Goal: Information Seeking & Learning: Learn about a topic

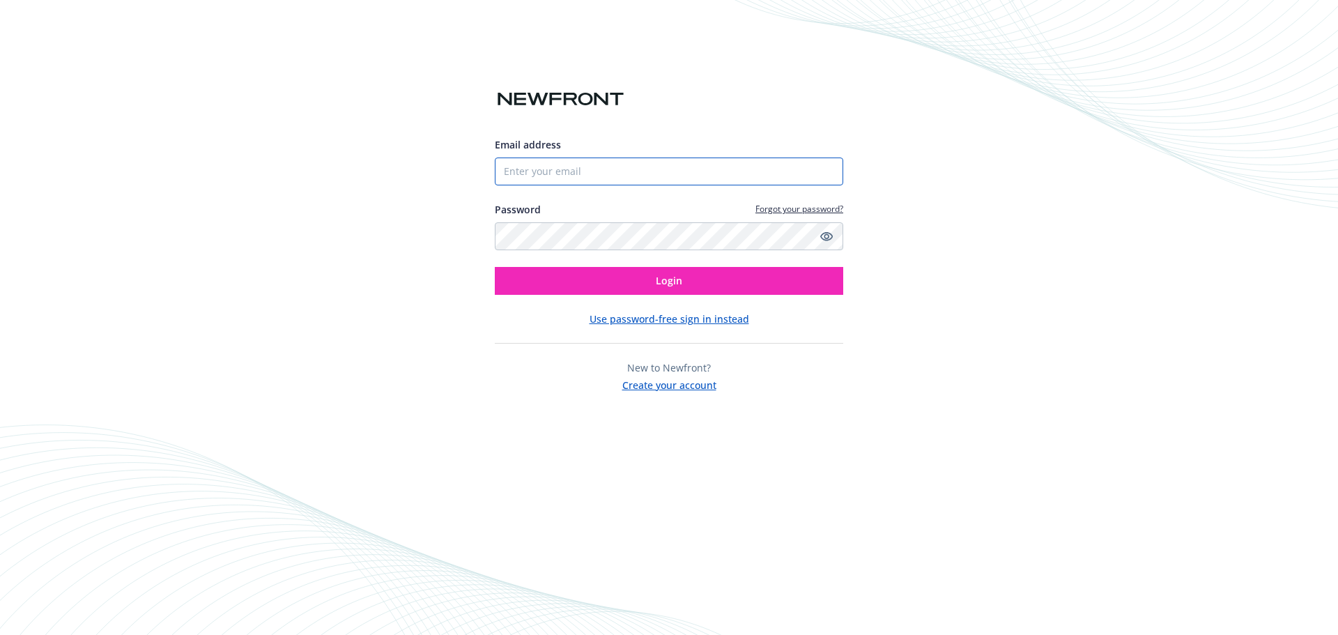
click at [658, 174] on input "Email address" at bounding box center [669, 172] width 348 height 28
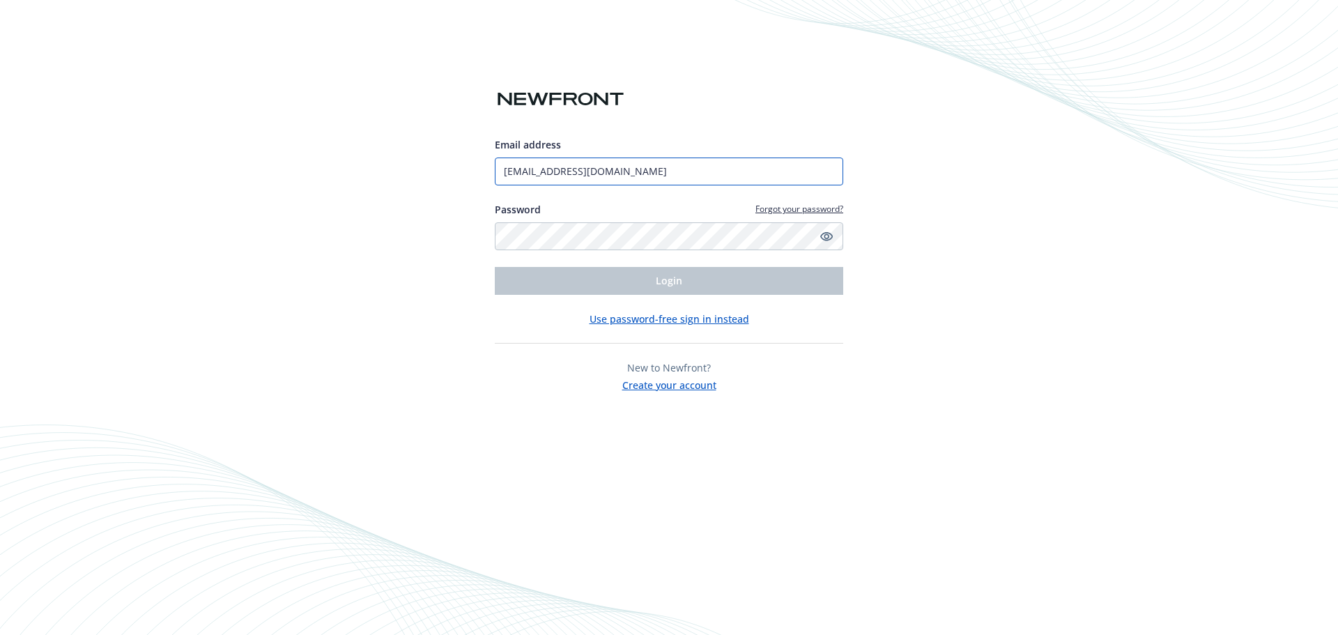
type input "[EMAIL_ADDRESS][DOMAIN_NAME]"
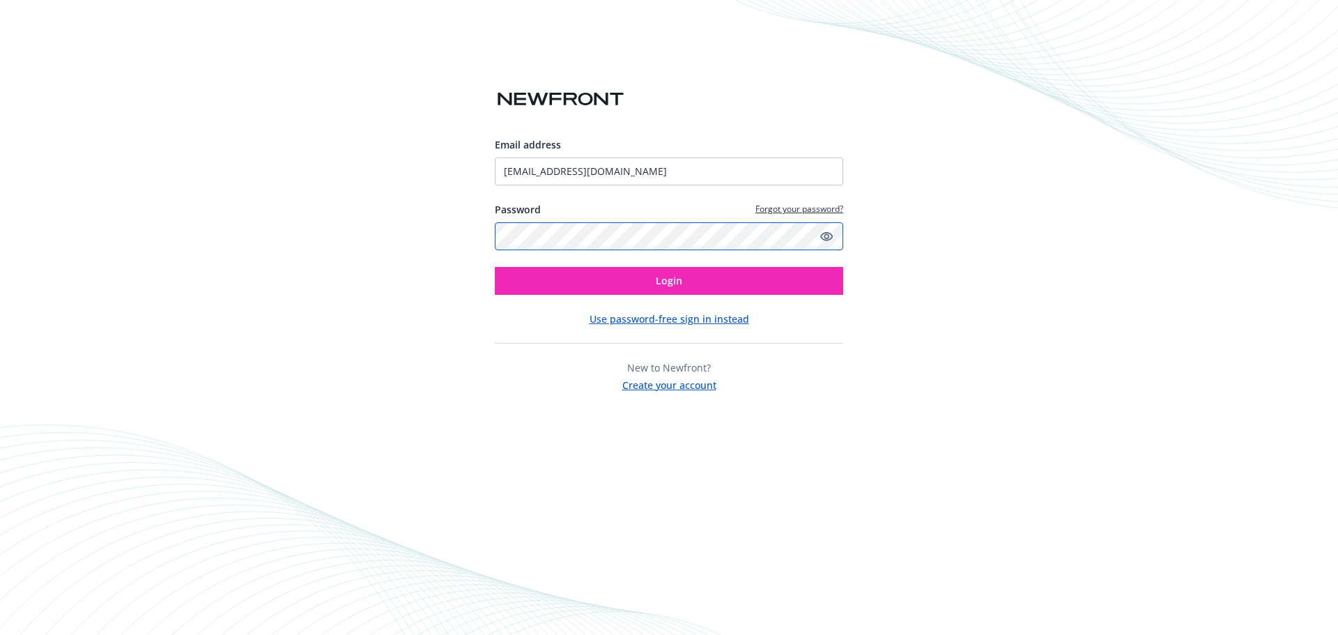
click at [495, 267] on button "Login" at bounding box center [669, 281] width 348 height 28
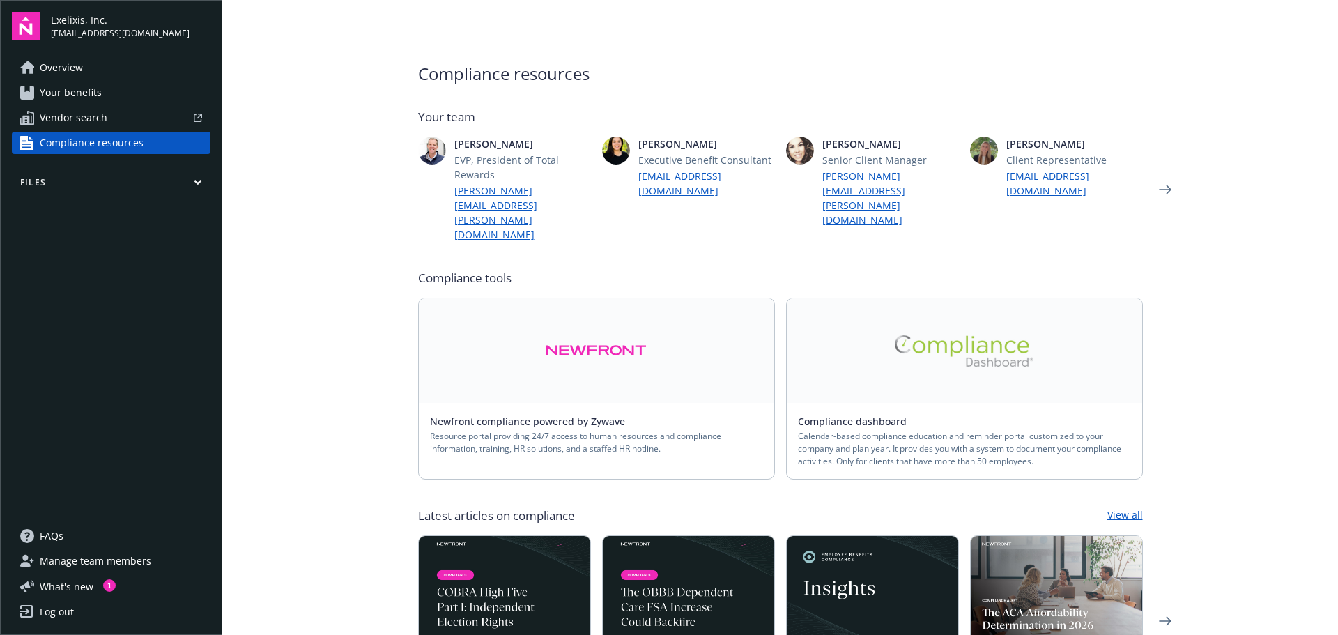
click at [76, 70] on span "Overview" at bounding box center [61, 67] width 43 height 22
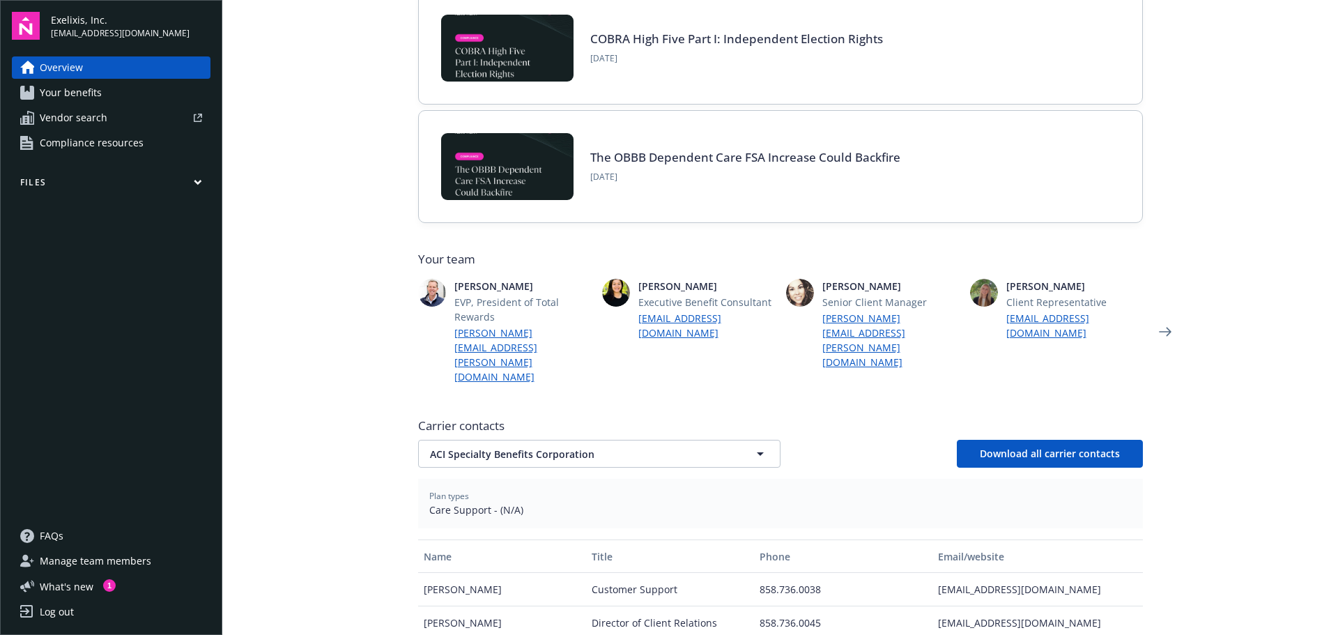
scroll to position [209, 0]
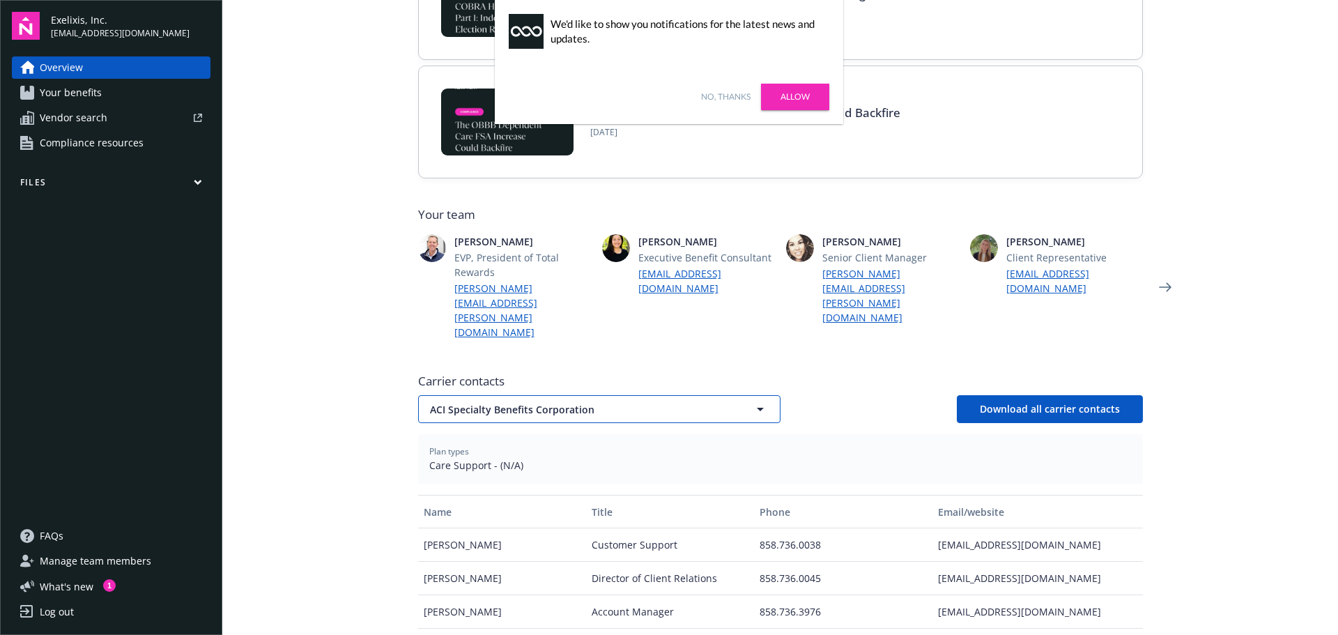
click at [615, 402] on span "ACI Specialty Benefits Corporation" at bounding box center [575, 409] width 290 height 15
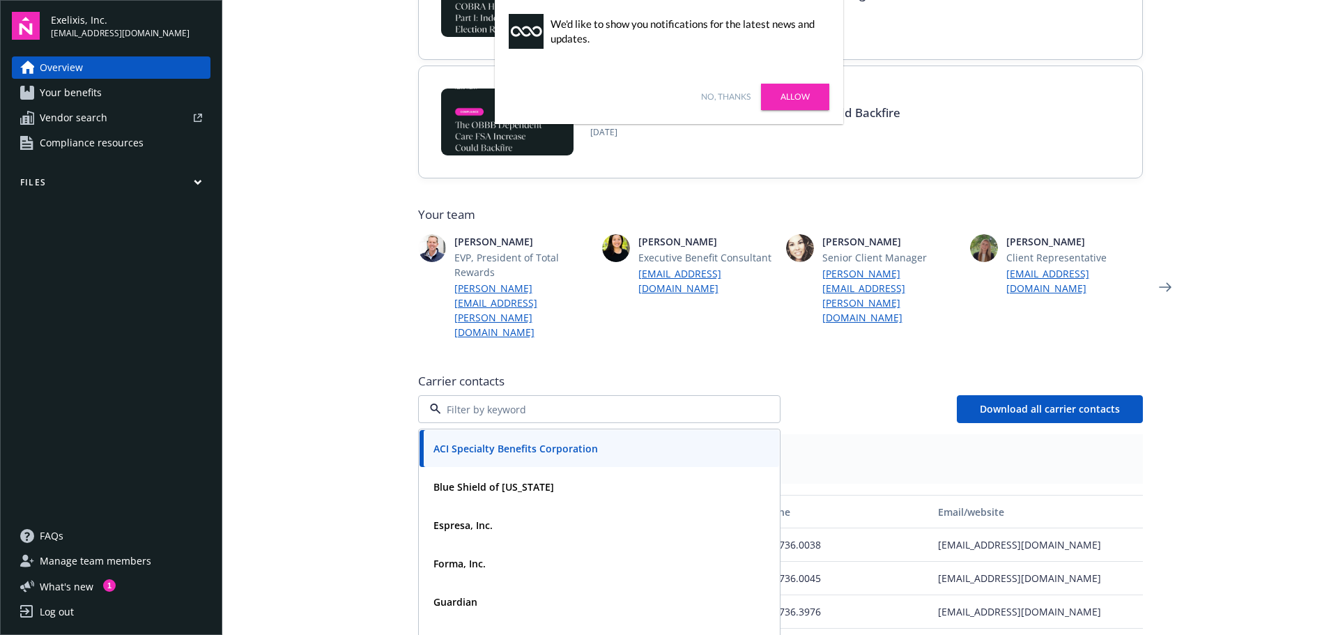
click at [788, 93] on link "Allow" at bounding box center [795, 97] width 68 height 26
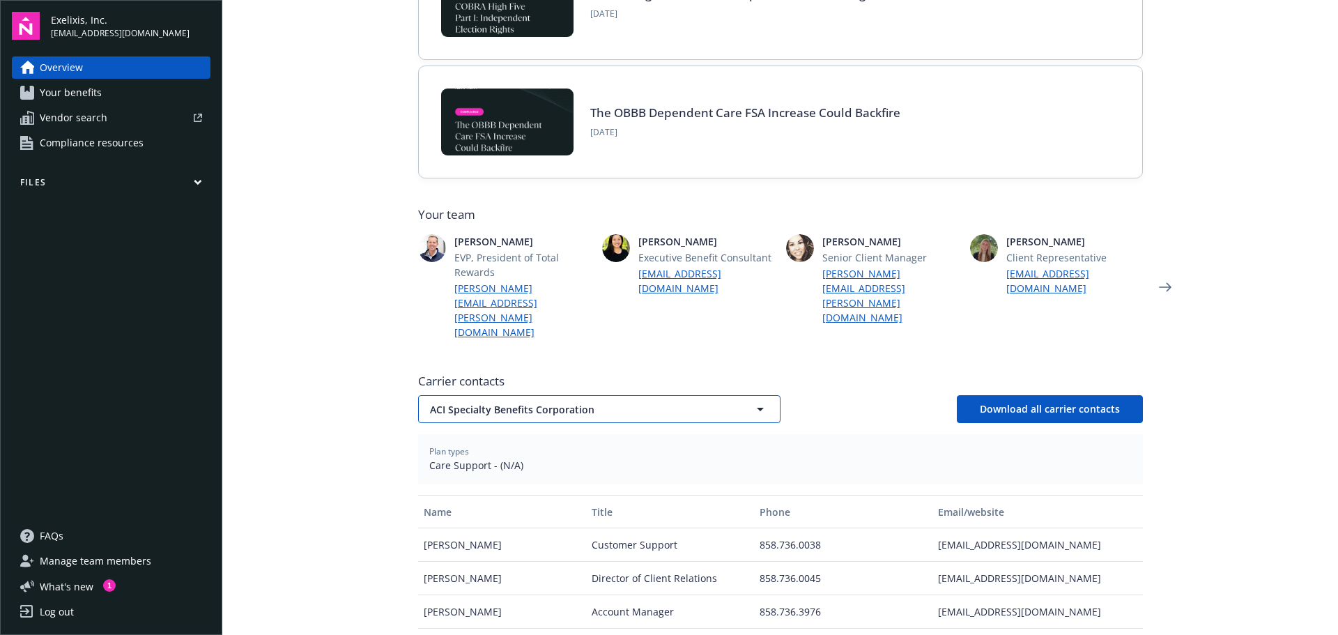
click at [569, 402] on span "ACI Specialty Benefits Corporation" at bounding box center [575, 409] width 290 height 15
click at [585, 438] on div "[PERSON_NAME] Permanente Insurance Company" at bounding box center [551, 448] width 246 height 20
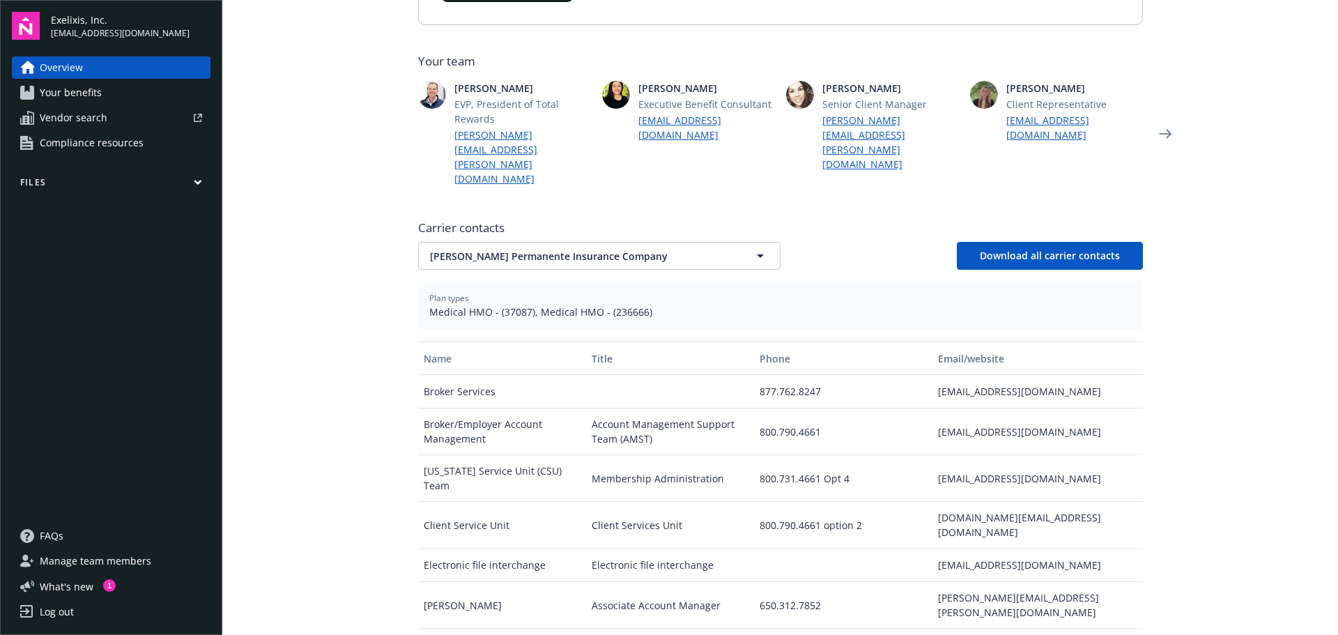
scroll to position [179, 0]
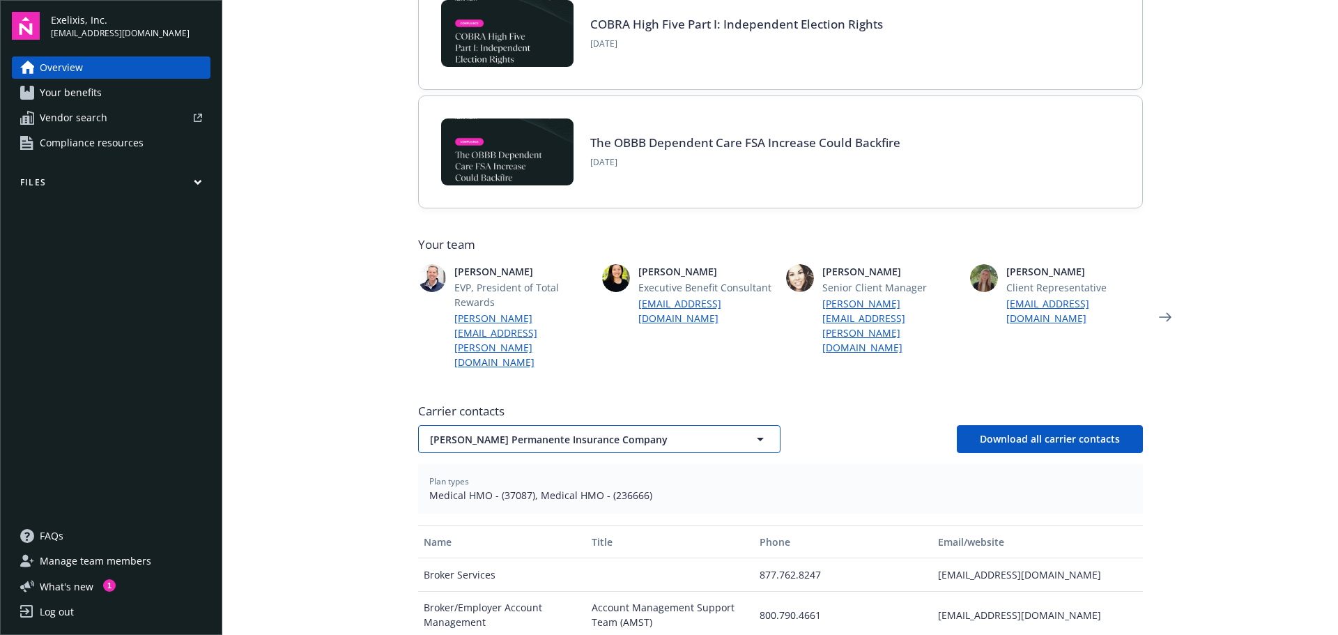
click at [546, 432] on span "[PERSON_NAME] Permanente Insurance Company" at bounding box center [575, 439] width 290 height 15
type input "guard"
click at [535, 390] on div "Guardian" at bounding box center [599, 400] width 343 height 20
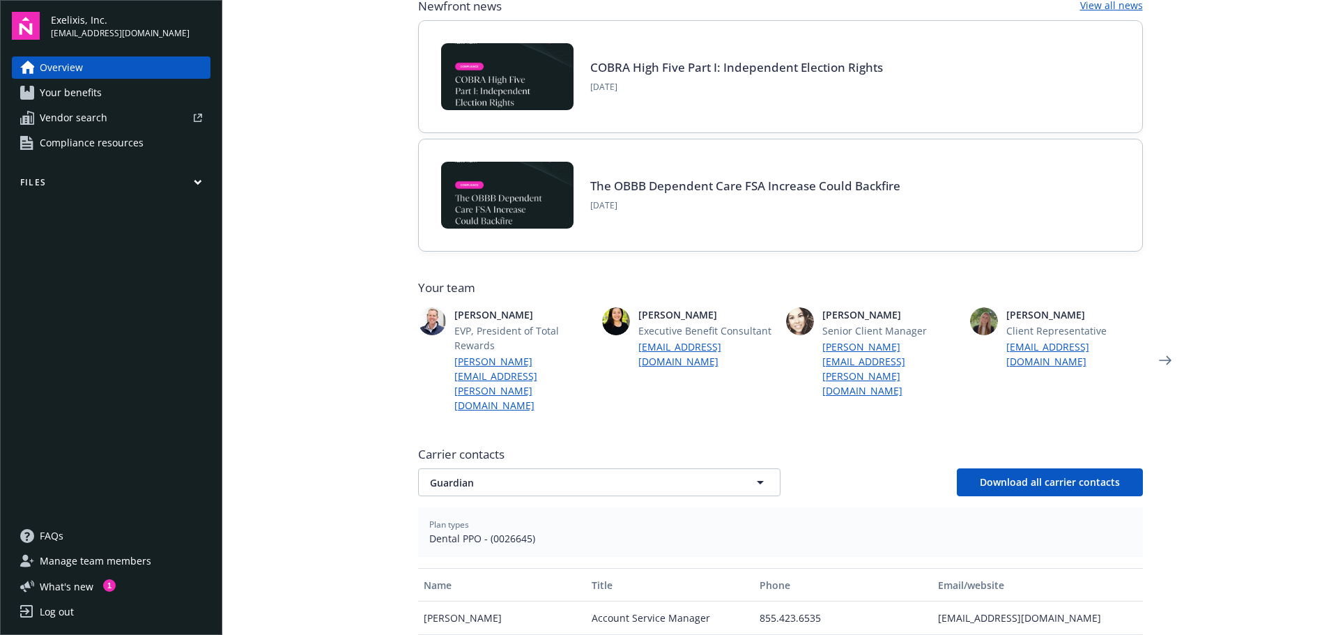
scroll to position [139, 0]
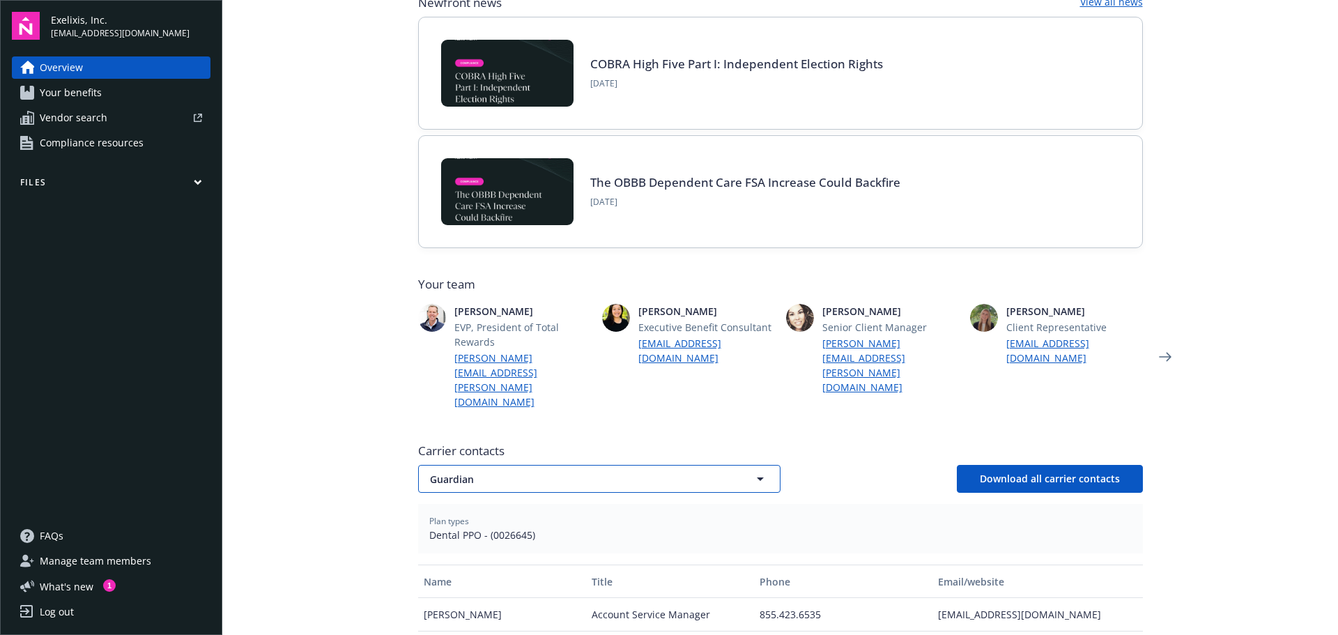
click at [506, 472] on span "Guardian" at bounding box center [575, 479] width 290 height 15
click at [484, 508] on div "Vision Service Plan" at bounding box center [477, 518] width 98 height 20
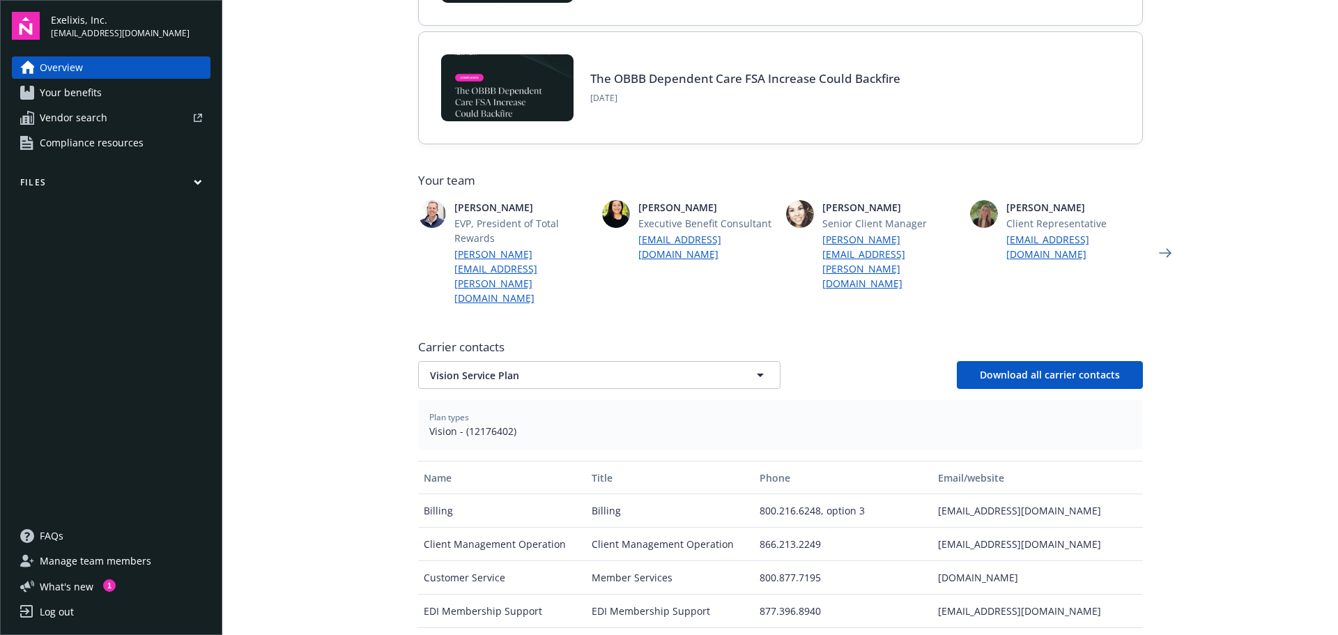
scroll to position [348, 0]
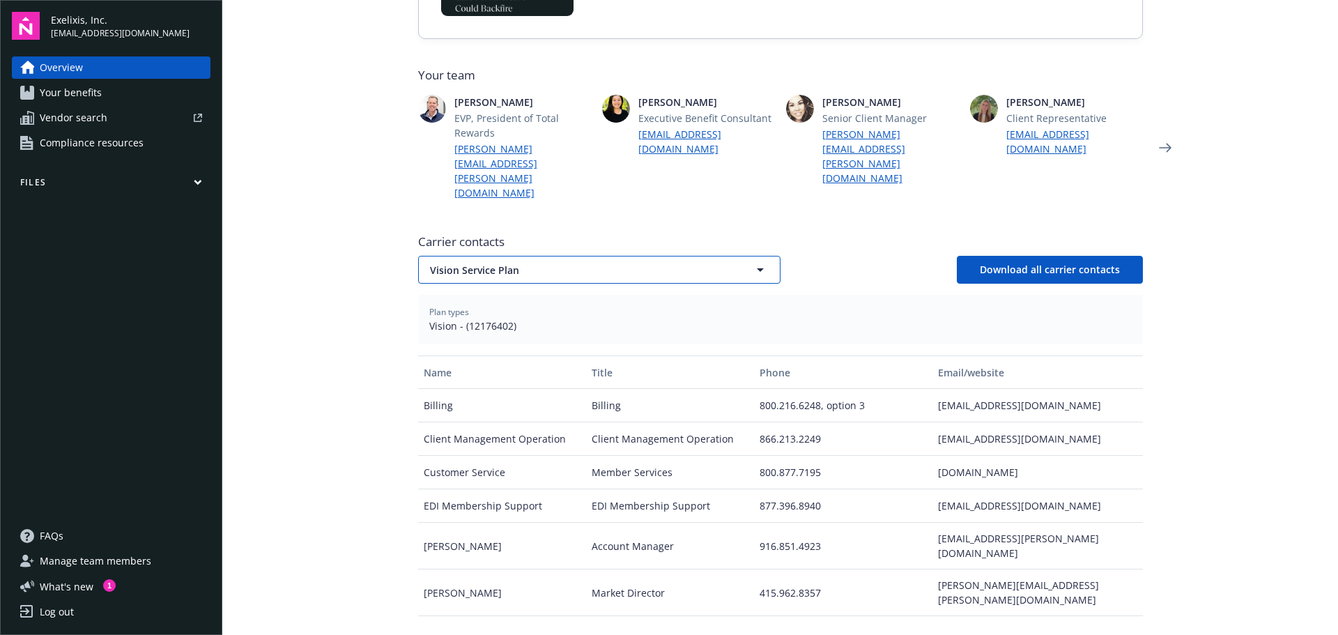
click at [703, 263] on span "Vision Service Plan" at bounding box center [575, 270] width 290 height 15
type input "modern"
click at [546, 299] on div "Modern Health" at bounding box center [599, 309] width 343 height 20
